Goal: Task Accomplishment & Management: Manage account settings

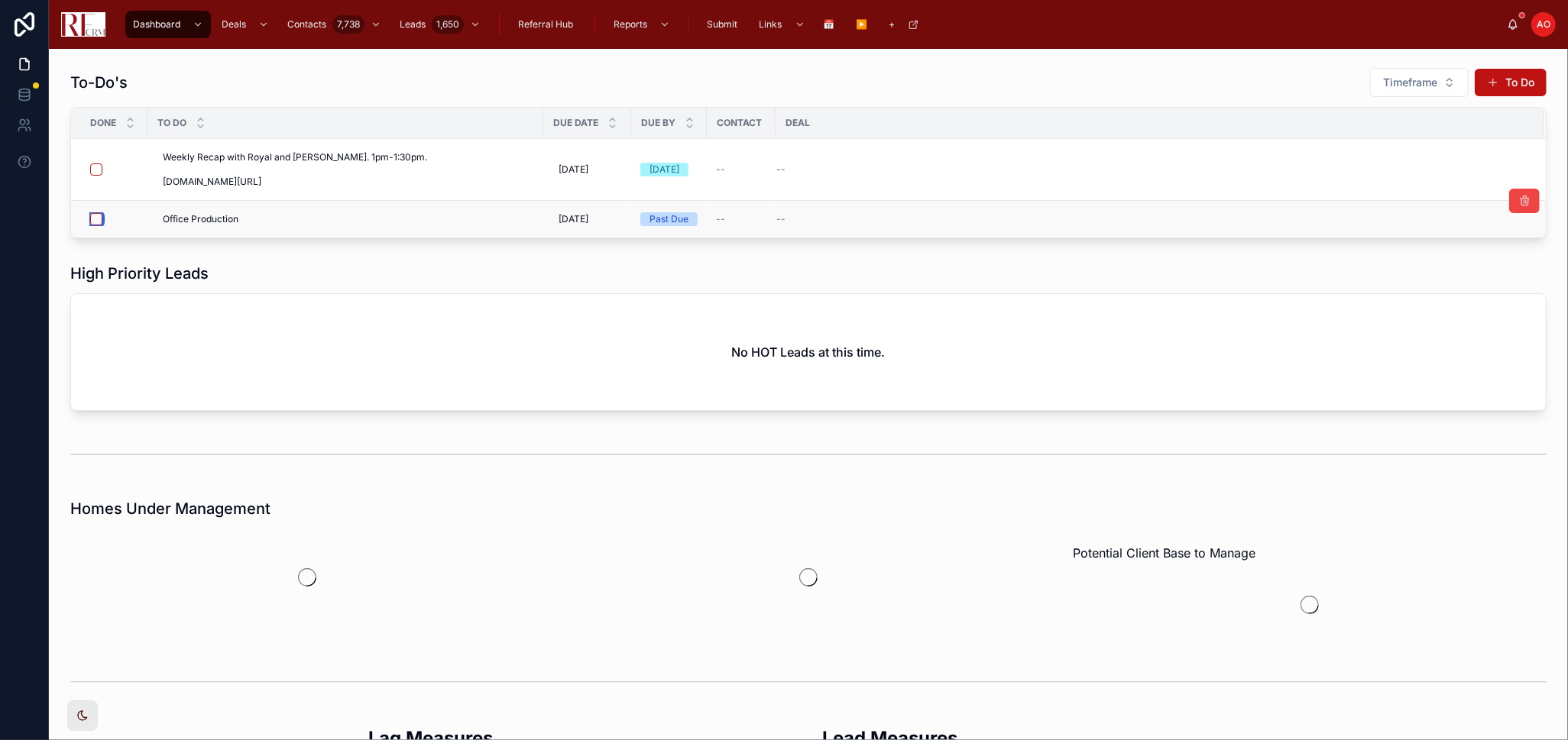
click at [94, 223] on button "button" at bounding box center [96, 218] width 12 height 12
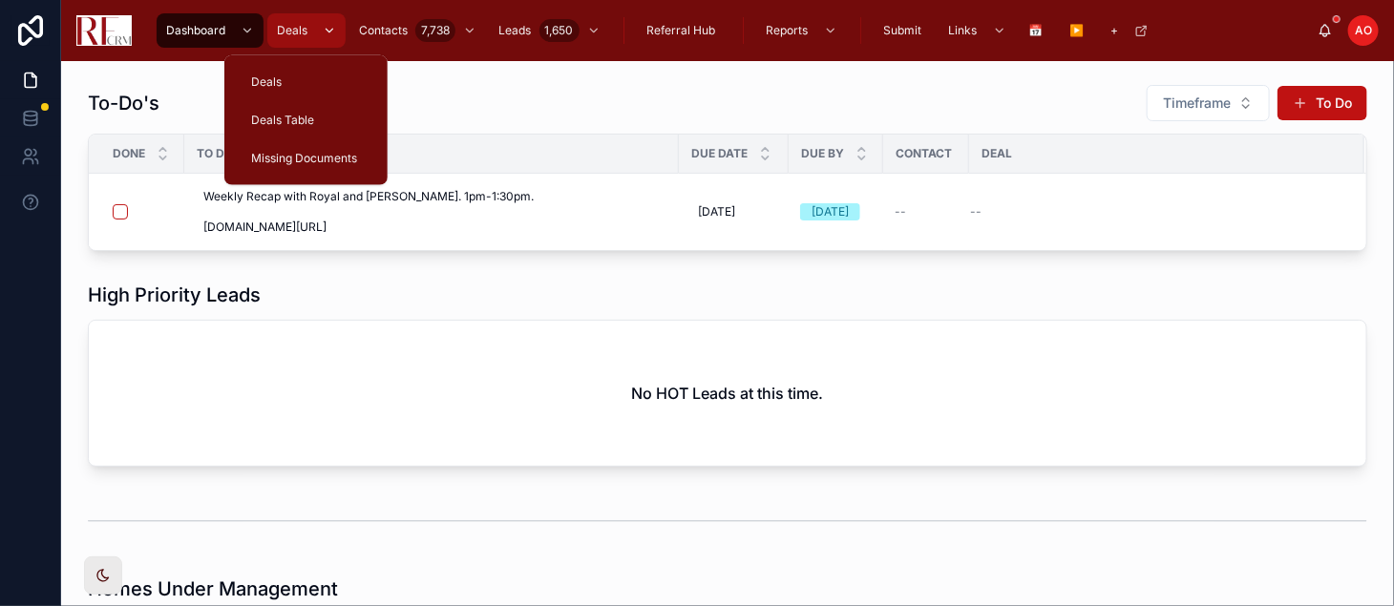
click at [333, 29] on icon "scrollable content" at bounding box center [329, 30] width 13 height 13
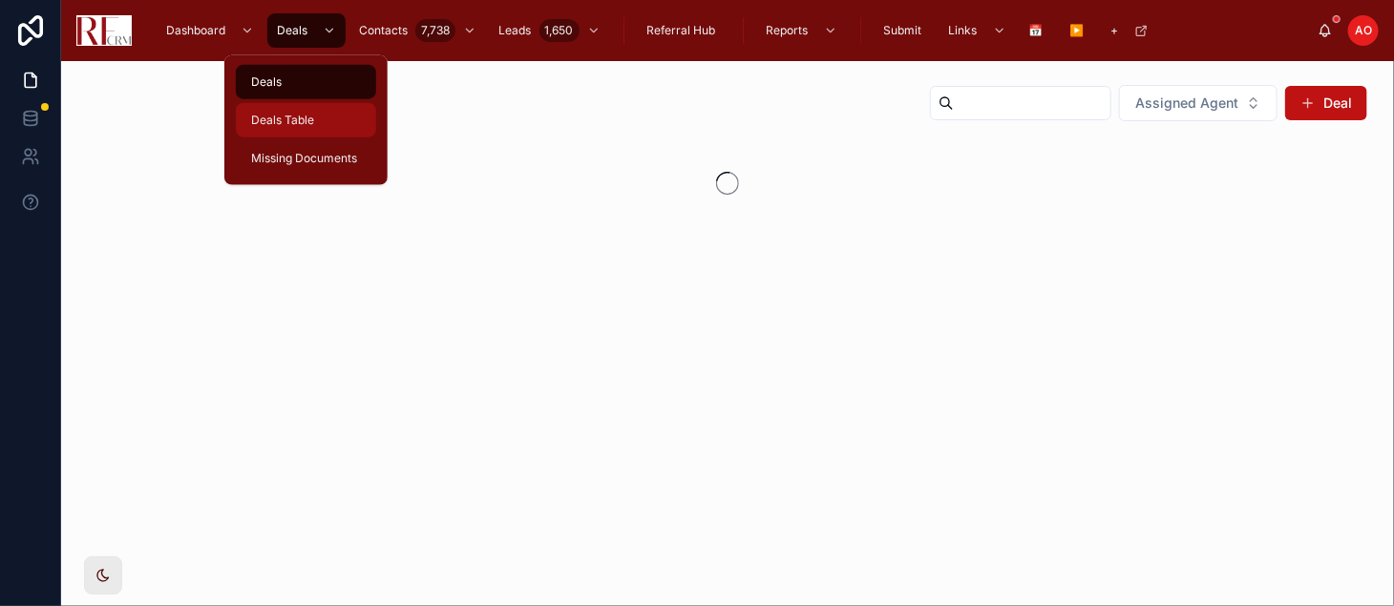
click at [314, 125] on div "Deals Table" at bounding box center [305, 120] width 117 height 31
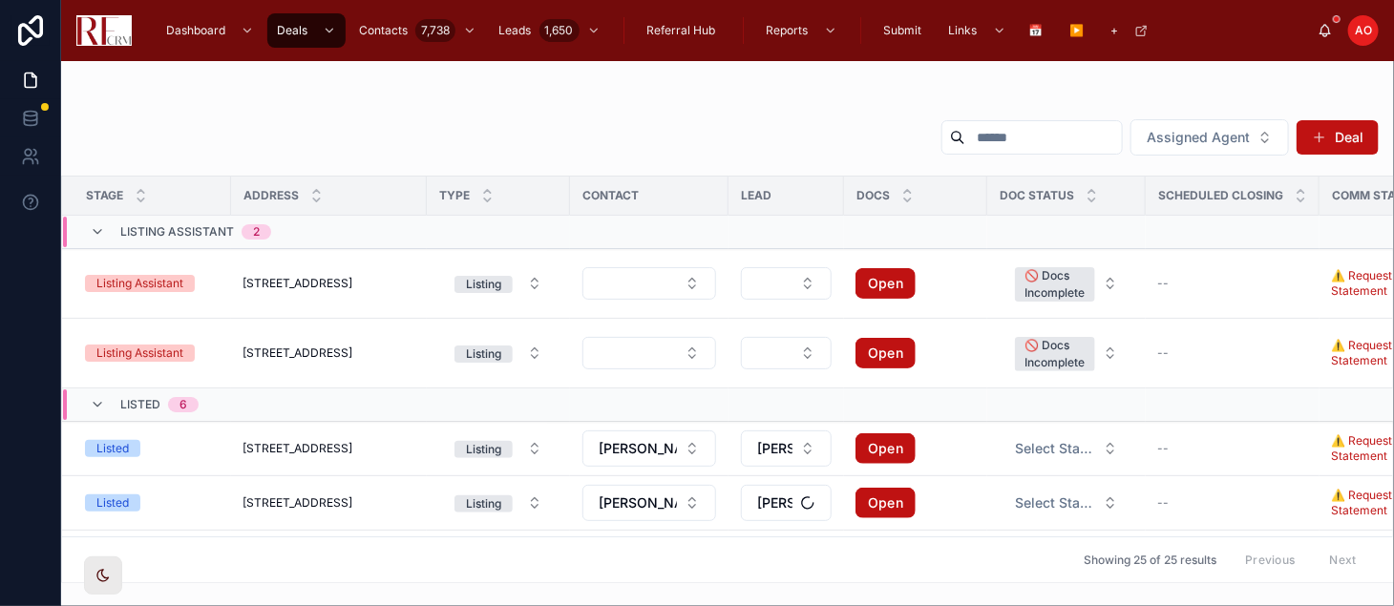
click at [965, 143] on input "text" at bounding box center [1043, 137] width 157 height 27
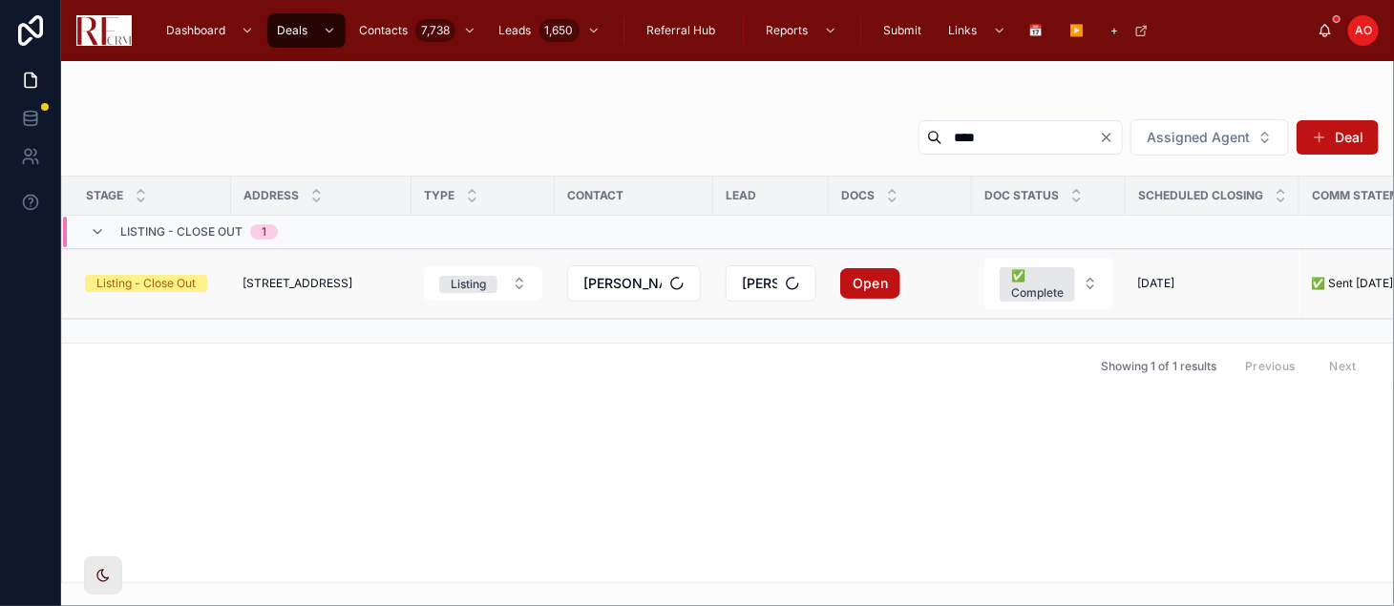
type input "****"
click at [291, 291] on td "[STREET_ADDRESS] [STREET_ADDRESS]" at bounding box center [321, 284] width 180 height 70
click at [304, 267] on td "[STREET_ADDRESS] [STREET_ADDRESS]" at bounding box center [321, 284] width 180 height 70
click at [286, 283] on span "[STREET_ADDRESS]" at bounding box center [298, 283] width 110 height 15
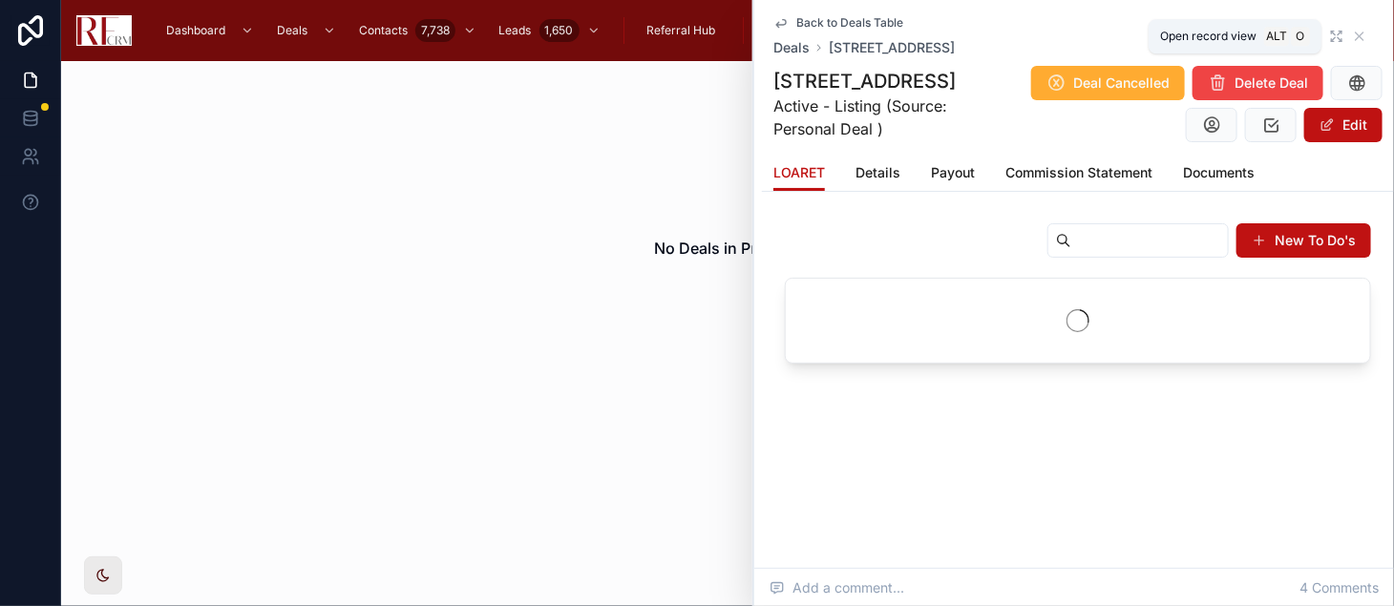
click at [1352, 30] on icon at bounding box center [1359, 36] width 15 height 15
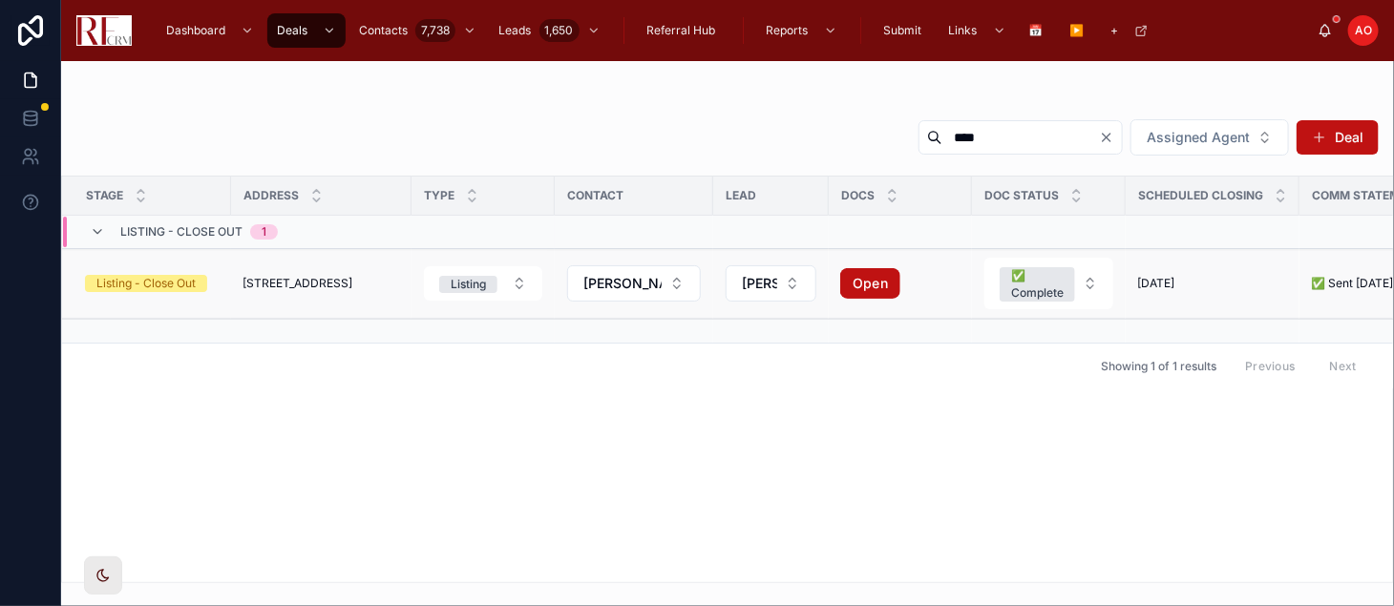
click at [326, 286] on span "[STREET_ADDRESS]" at bounding box center [298, 283] width 110 height 15
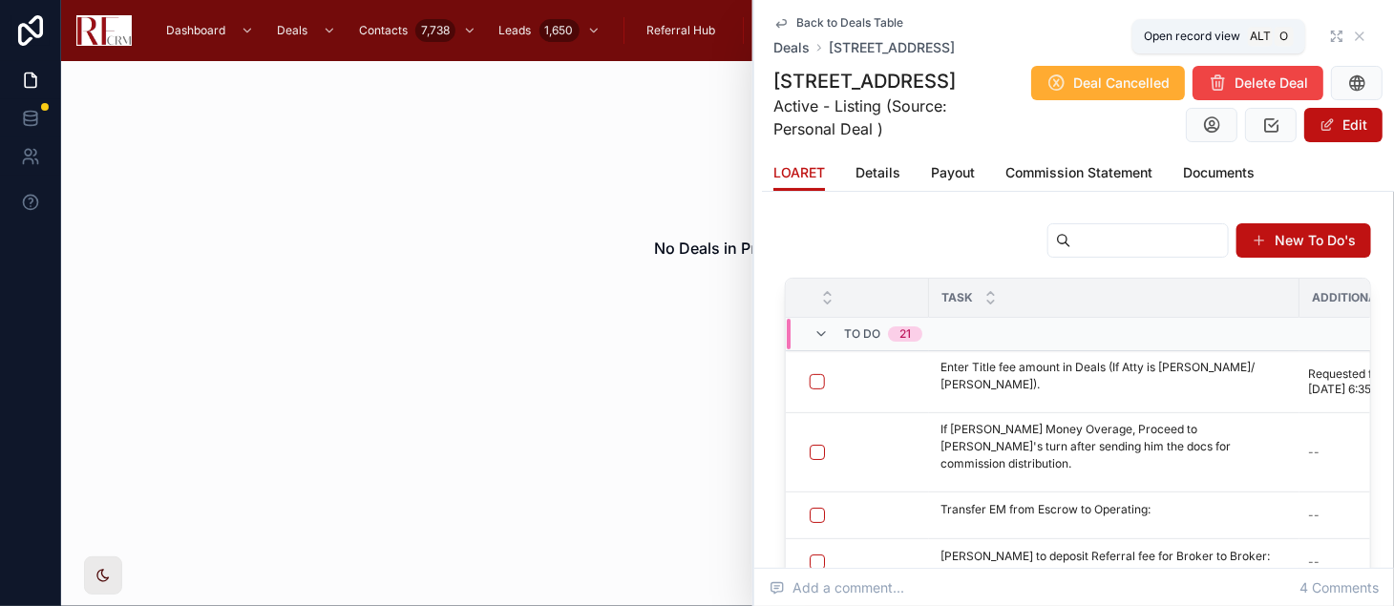
click at [1332, 32] on icon at bounding box center [1333, 33] width 3 height 3
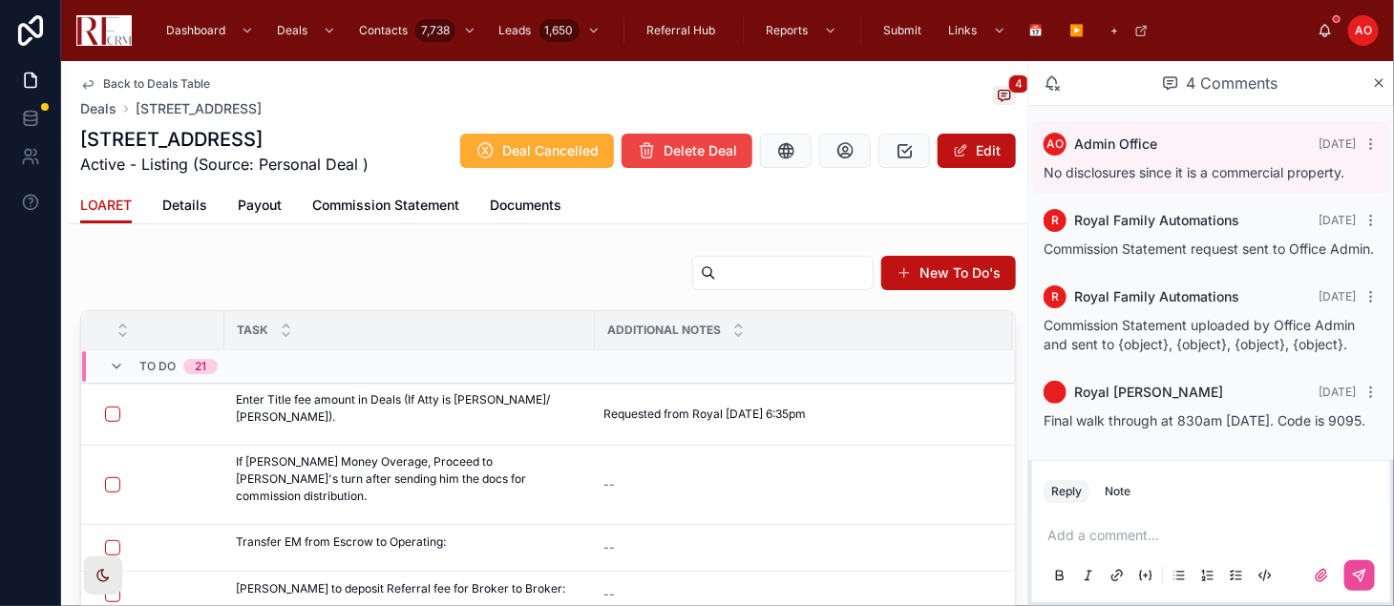
scroll to position [32, 0]
click at [105, 478] on button "button" at bounding box center [112, 484] width 15 height 15
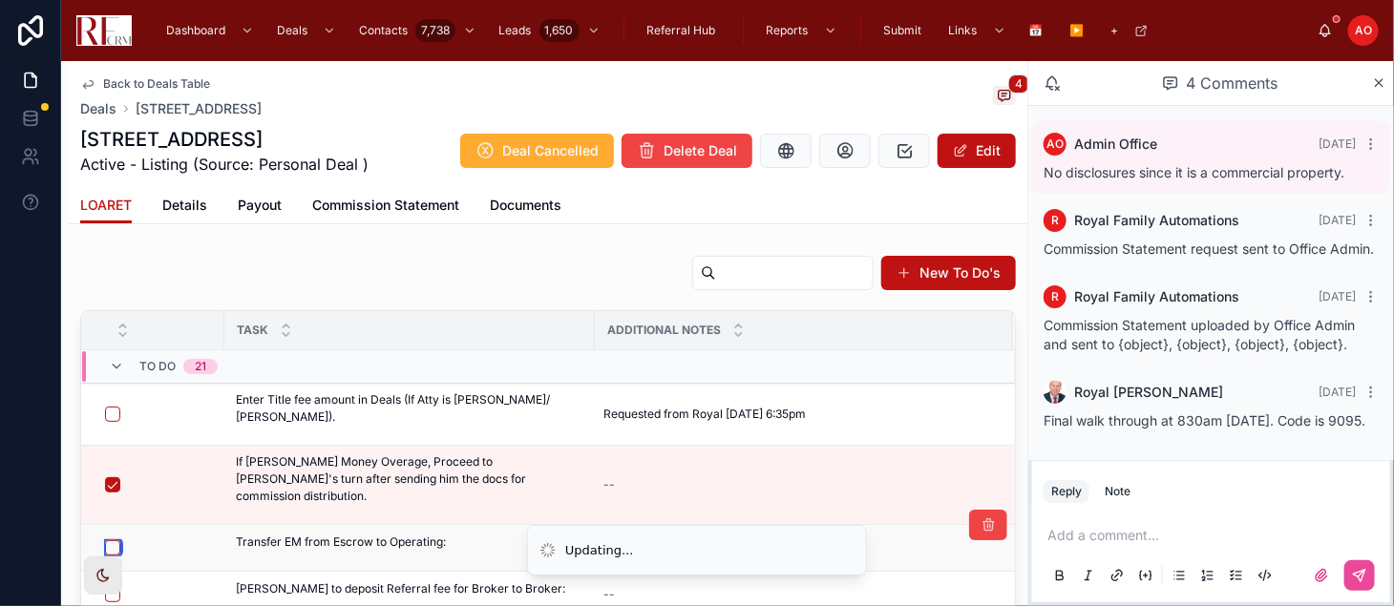
click at [110, 540] on button "button" at bounding box center [112, 547] width 15 height 15
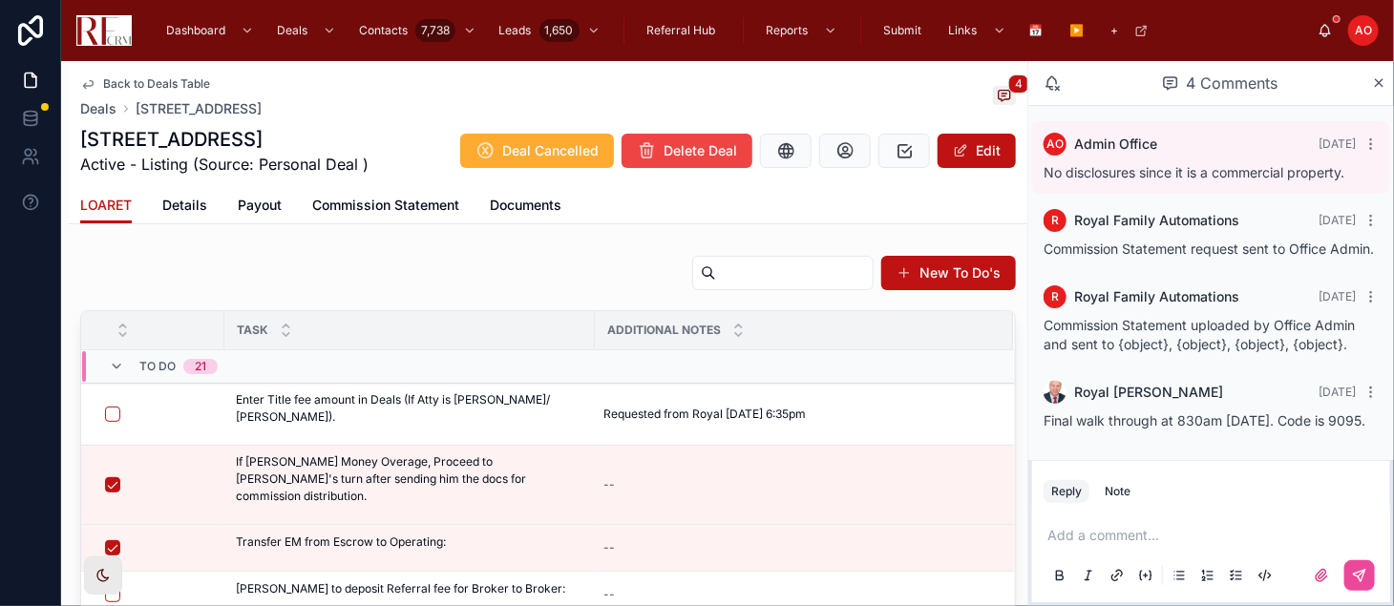
drag, startPoint x: 1010, startPoint y: 269, endPoint x: 998, endPoint y: 314, distance: 46.6
click at [998, 314] on div "New To Do's Task Additional Notes To Do 21 Enter Title fee amount in Deals (If …" at bounding box center [548, 510] width 959 height 527
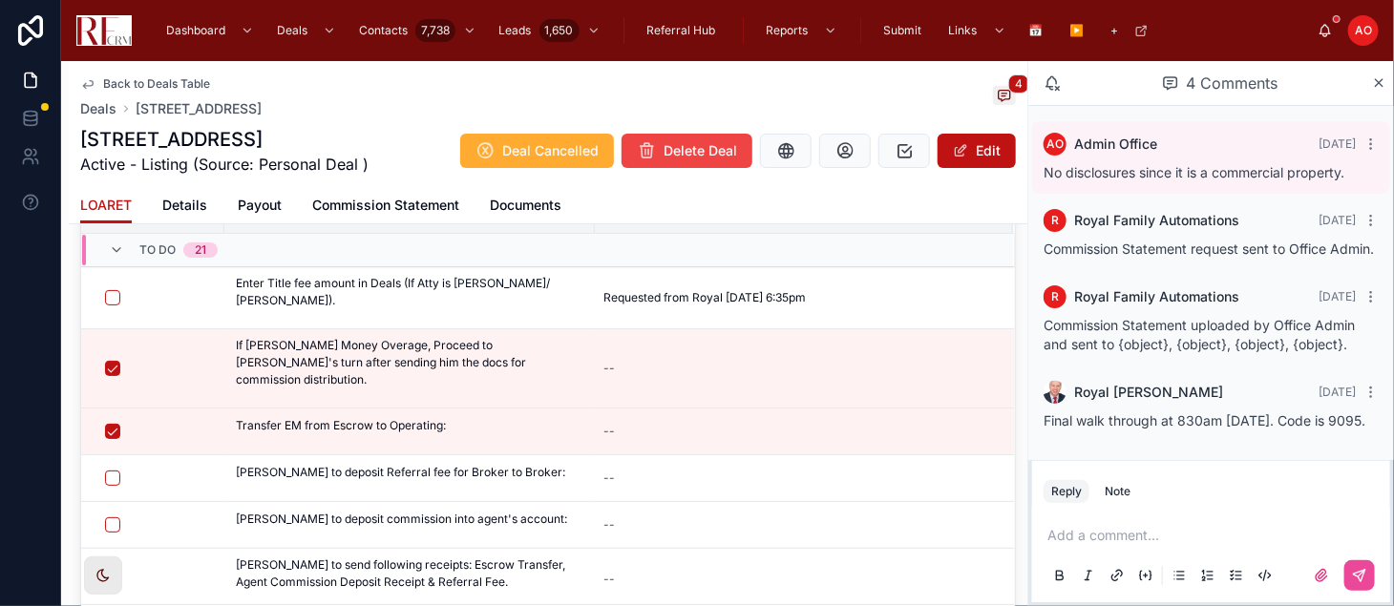
scroll to position [121, 0]
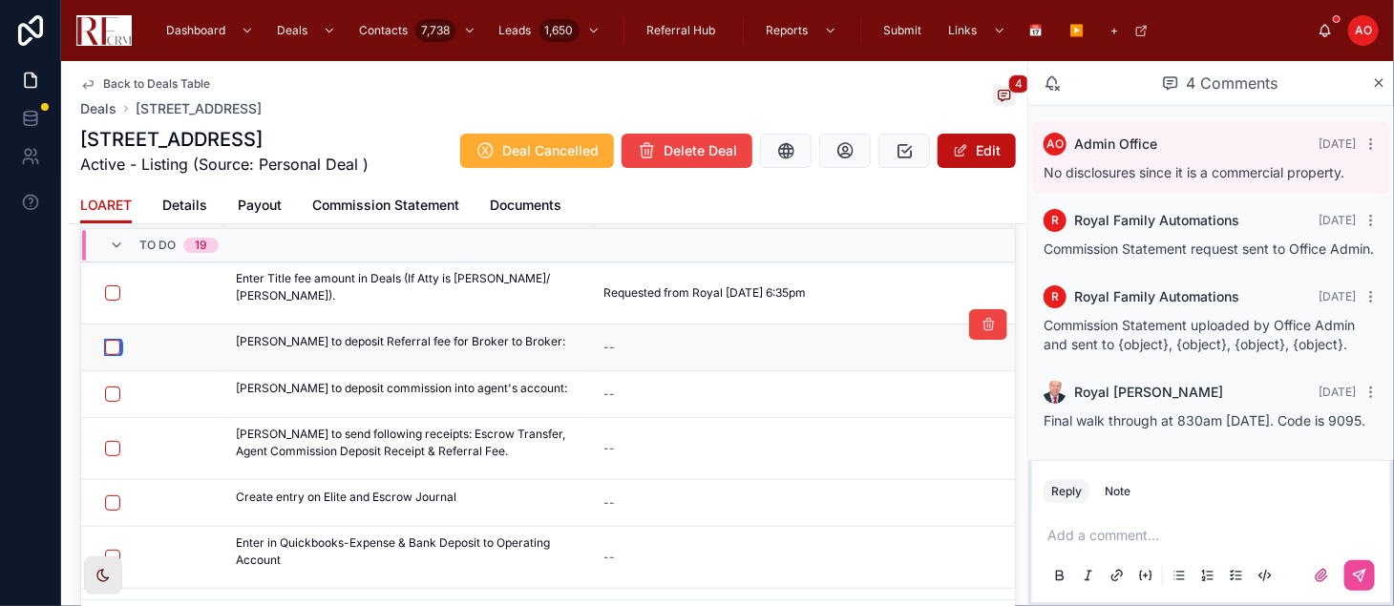
click at [115, 345] on button "button" at bounding box center [112, 347] width 15 height 15
click at [109, 392] on button "button" at bounding box center [112, 394] width 15 height 15
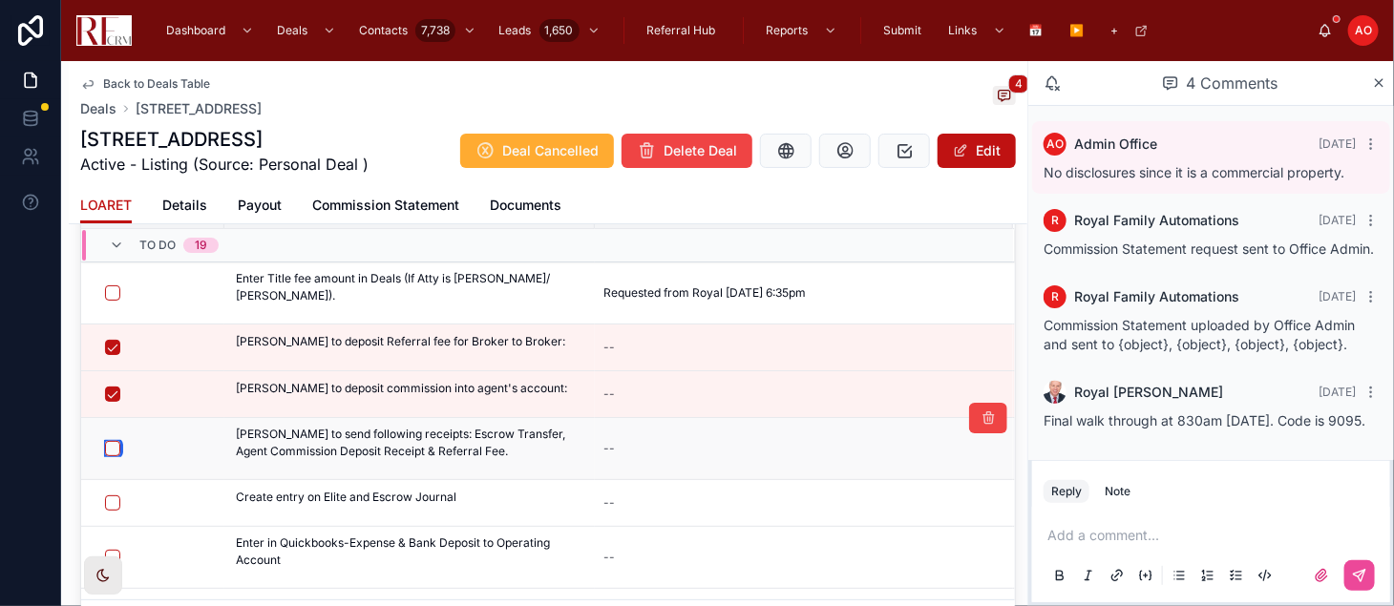
click at [112, 447] on button "button" at bounding box center [112, 448] width 15 height 15
